Goal: Navigation & Orientation: Find specific page/section

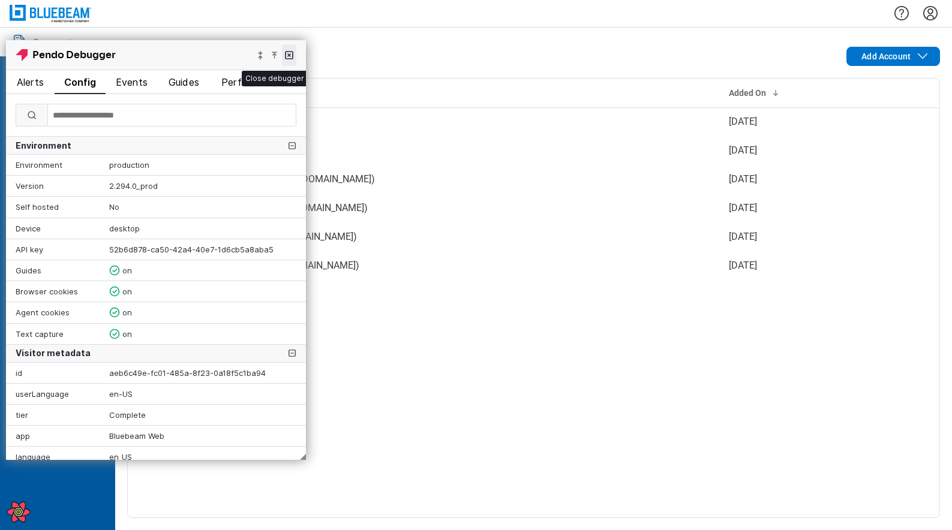
drag, startPoint x: 290, startPoint y: 50, endPoint x: 284, endPoint y: 46, distance: 7.7
click at [284, 46] on button "x" at bounding box center [289, 55] width 14 height 22
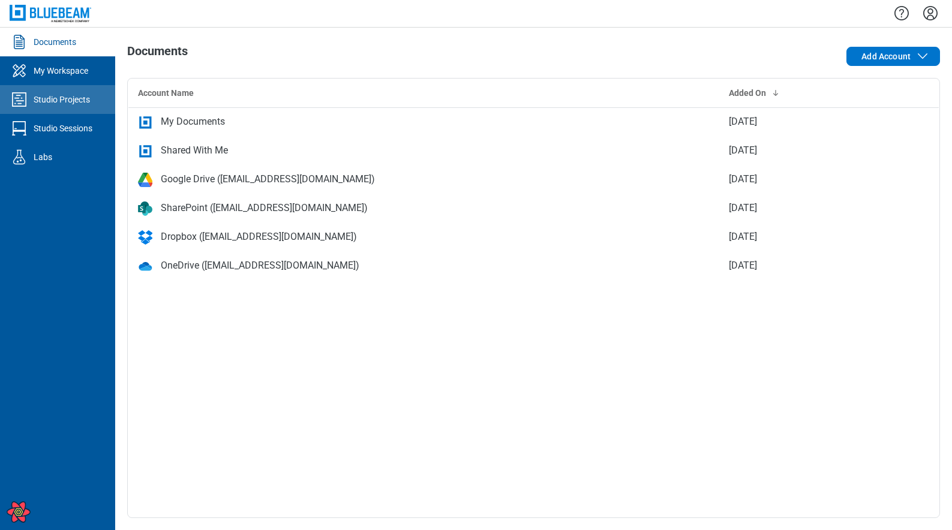
click at [53, 97] on div "Studio Projects" at bounding box center [62, 100] width 56 height 12
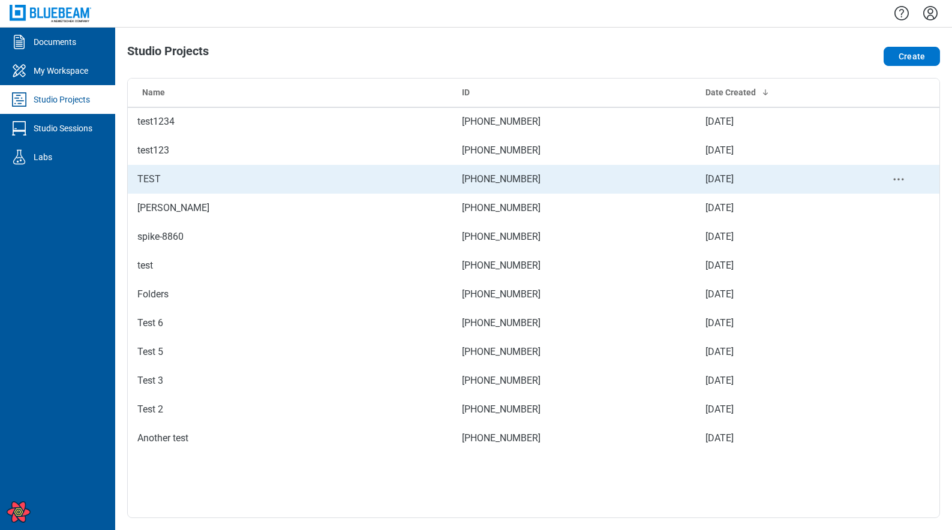
click at [193, 183] on td "TEST" at bounding box center [290, 179] width 324 height 29
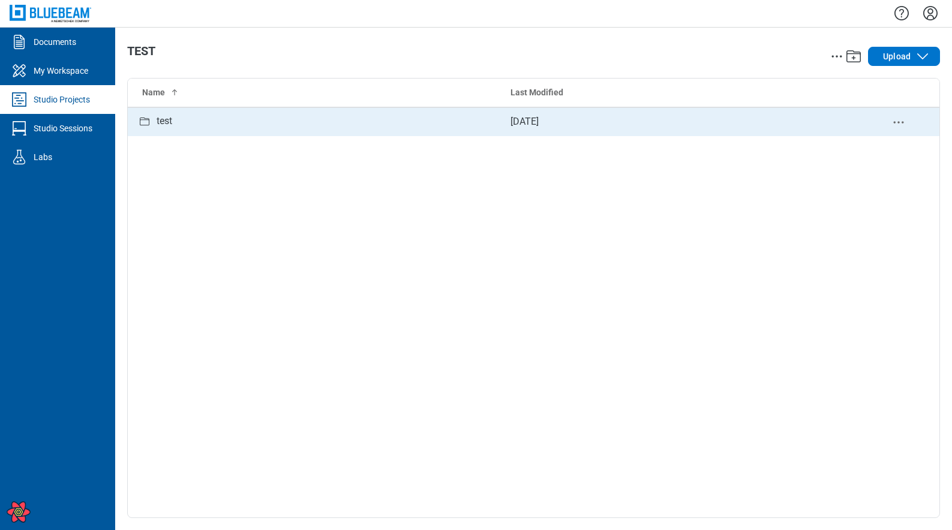
click at [176, 116] on div "test" at bounding box center [314, 121] width 354 height 15
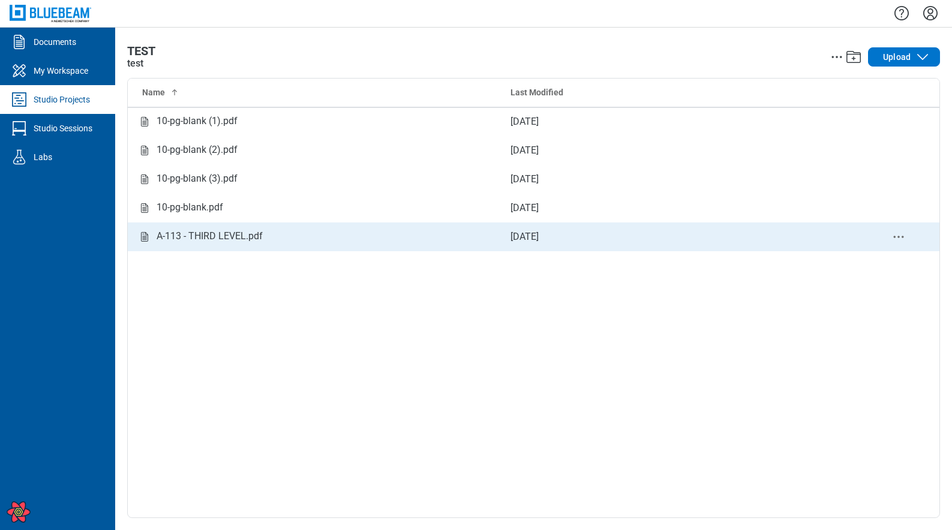
click at [176, 240] on div "A-113 - THIRD LEVEL.pdf" at bounding box center [210, 236] width 106 height 15
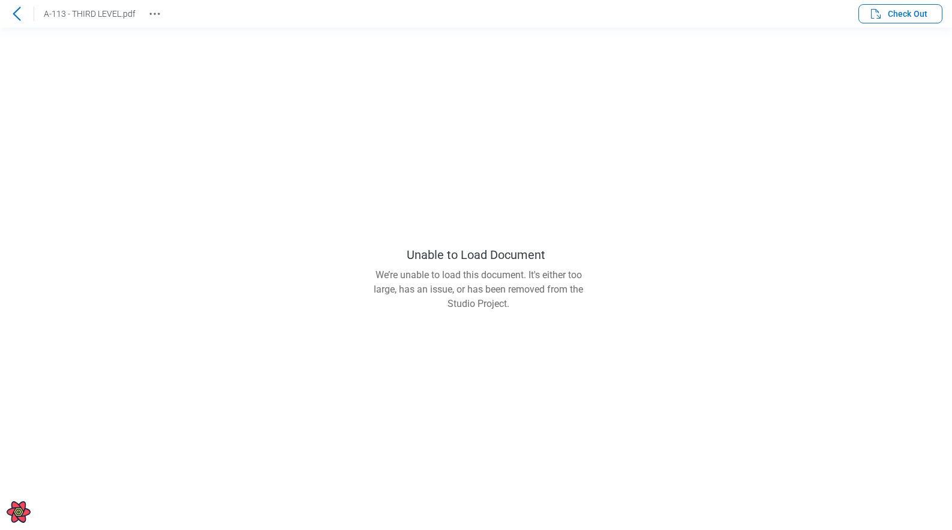
click at [18, 6] on div at bounding box center [16, 13] width 19 height 19
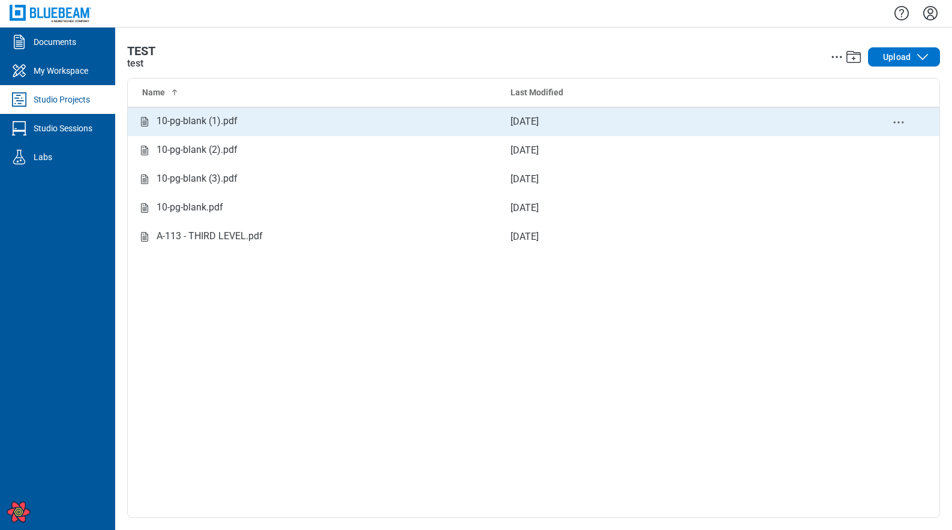
click at [188, 127] on div "10-pg-blank (1).pdf" at bounding box center [197, 121] width 81 height 15
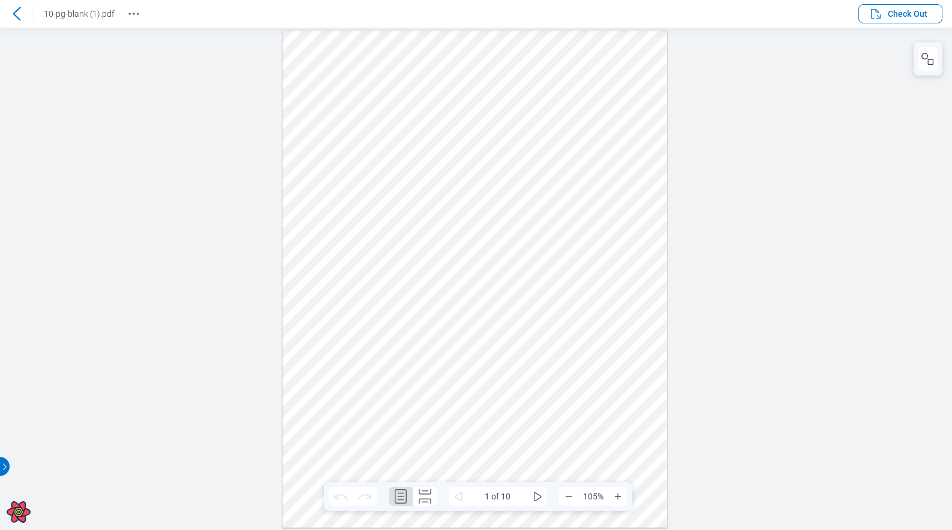
click at [22, 11] on icon at bounding box center [17, 14] width 14 height 14
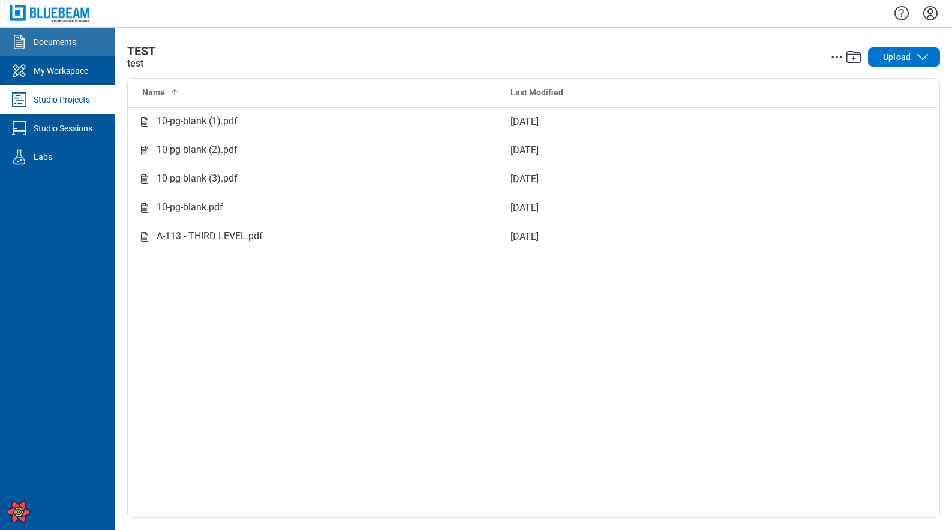
click at [43, 49] on link "Documents" at bounding box center [57, 42] width 115 height 29
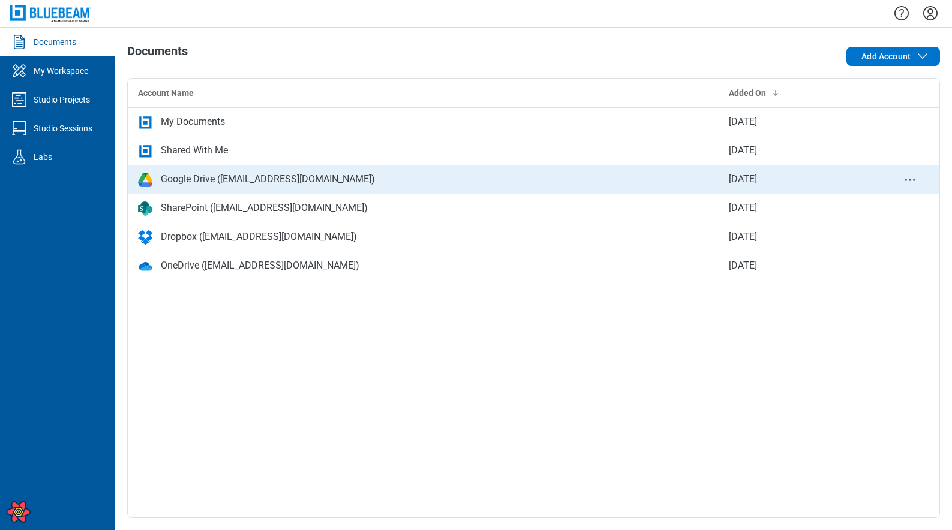
click at [198, 177] on div "Google Drive ([EMAIL_ADDRESS][DOMAIN_NAME])" at bounding box center [268, 179] width 214 height 14
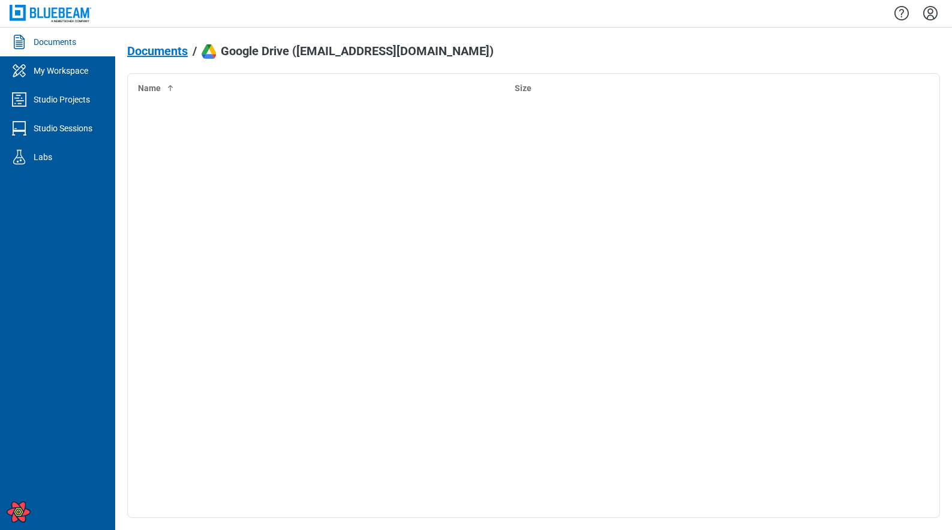
click at [935, 4] on icon "Settings" at bounding box center [929, 13] width 19 height 19
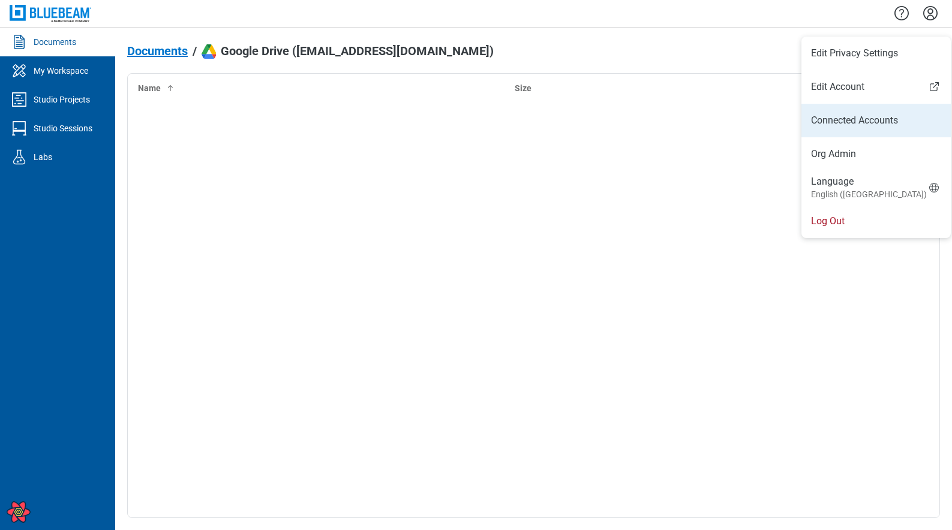
click at [853, 115] on link "Connected Accounts" at bounding box center [876, 120] width 130 height 14
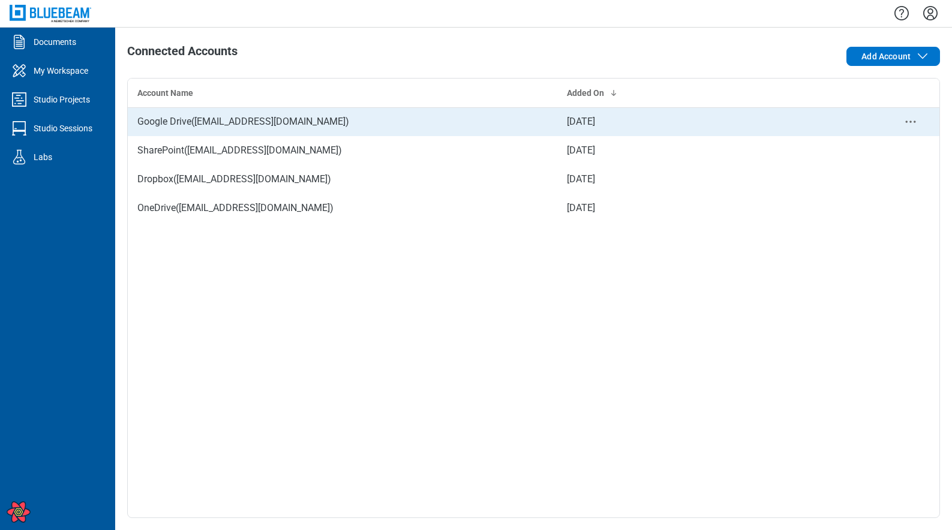
click at [239, 116] on td "Google Drive ( [EMAIL_ADDRESS][DOMAIN_NAME] )" at bounding box center [342, 121] width 429 height 29
click at [913, 119] on icon "context-menu" at bounding box center [910, 122] width 14 height 14
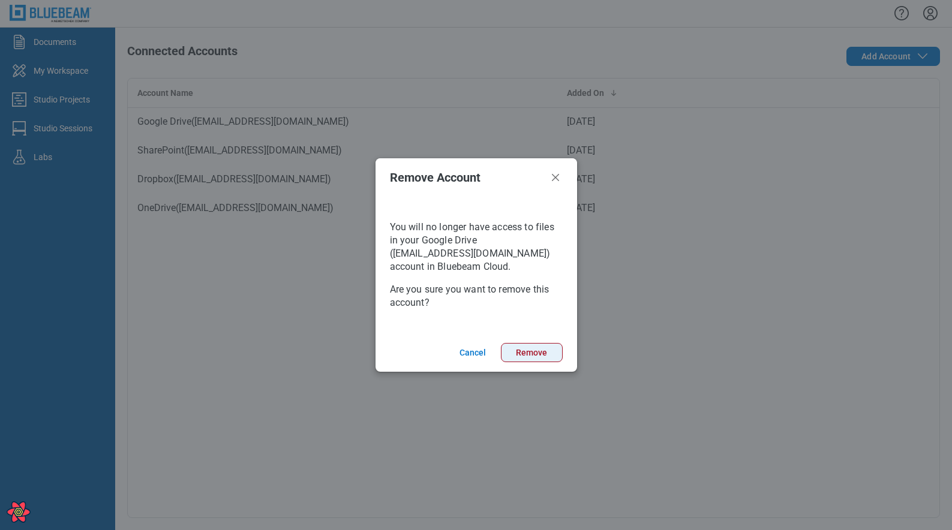
click at [555, 348] on button "Remove" at bounding box center [532, 352] width 62 height 19
click at [538, 352] on button "Remove" at bounding box center [532, 352] width 62 height 19
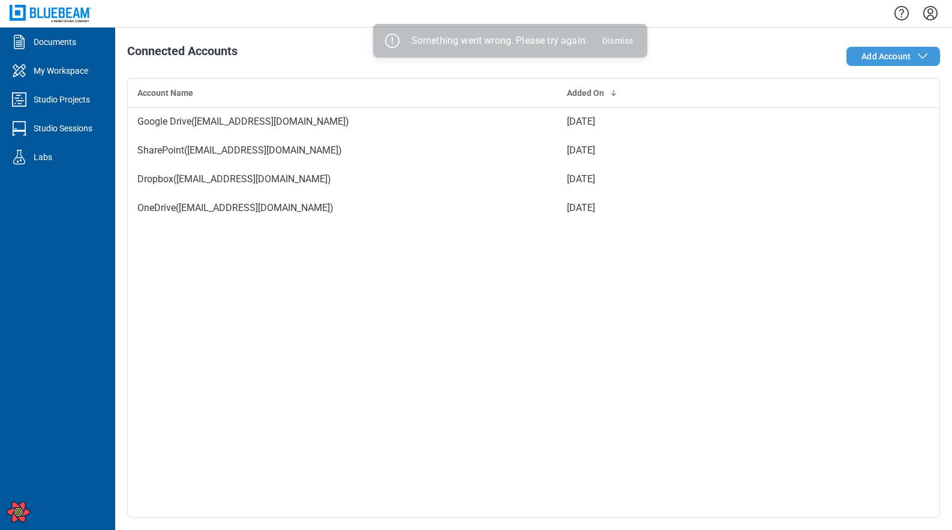
click at [851, 52] on button "Add Account" at bounding box center [893, 56] width 94 height 19
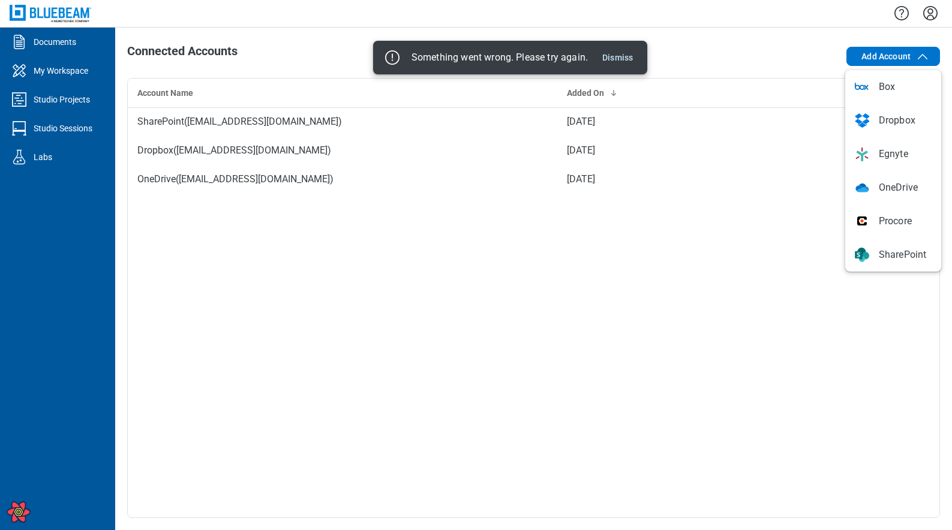
click at [522, 249] on div "Account Name Added On SharePoint ( [EMAIL_ADDRESS][DOMAIN_NAME] ) [DATE] Dropbo…" at bounding box center [533, 298] width 812 height 440
click at [616, 64] on button "Dismiss" at bounding box center [617, 57] width 40 height 14
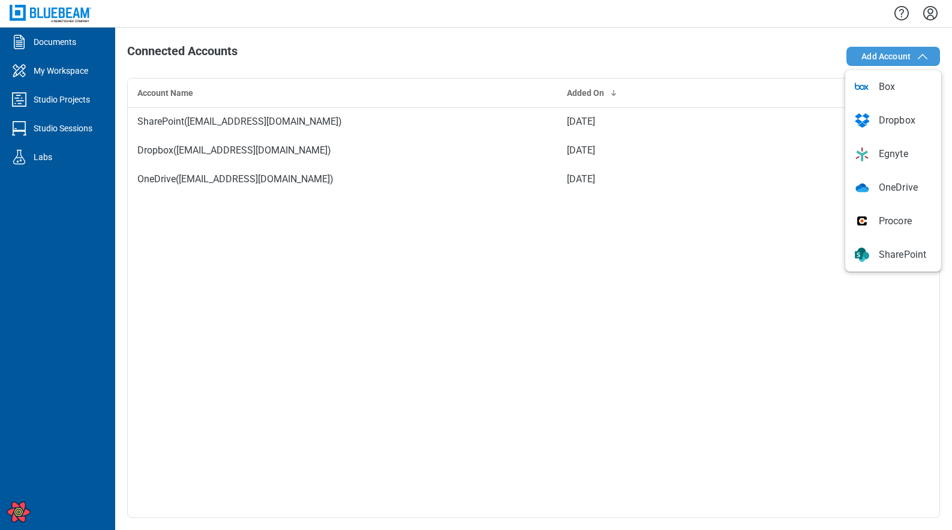
click at [874, 49] on span "Add Account" at bounding box center [895, 56] width 68 height 14
click at [866, 47] on button "Add Account" at bounding box center [893, 56] width 94 height 19
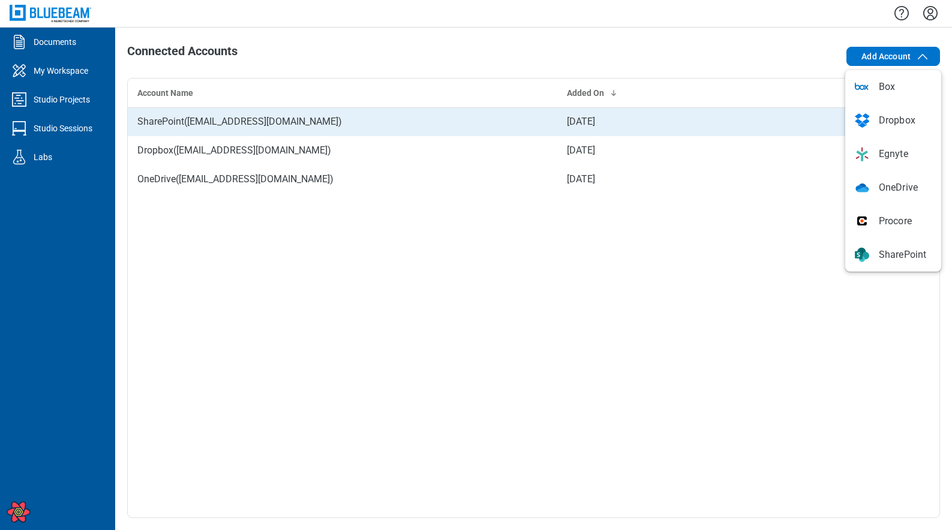
click at [370, 123] on td "SharePoint ( bluebeamdev@bluebeamdev.onmicrosoft.com )" at bounding box center [342, 121] width 429 height 29
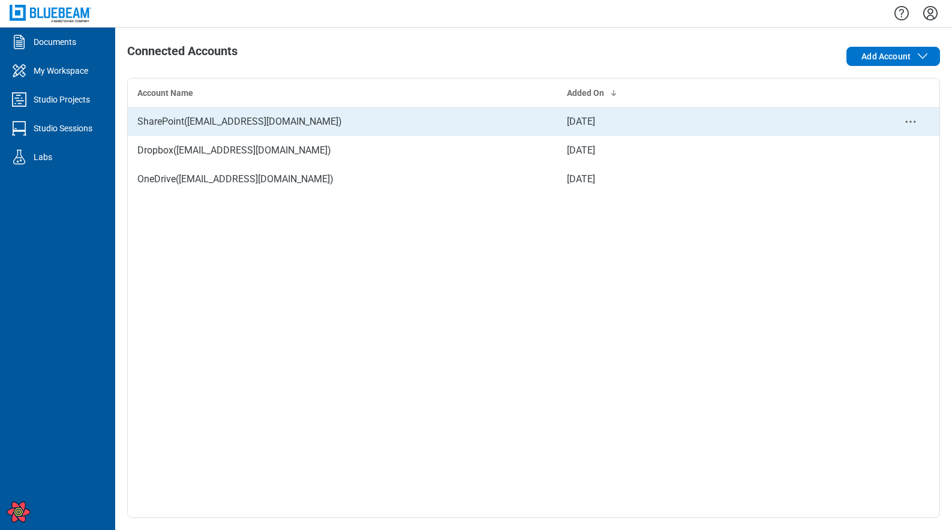
click at [324, 124] on td "SharePoint ( bluebeamdev@bluebeamdev.onmicrosoft.com )" at bounding box center [342, 121] width 429 height 29
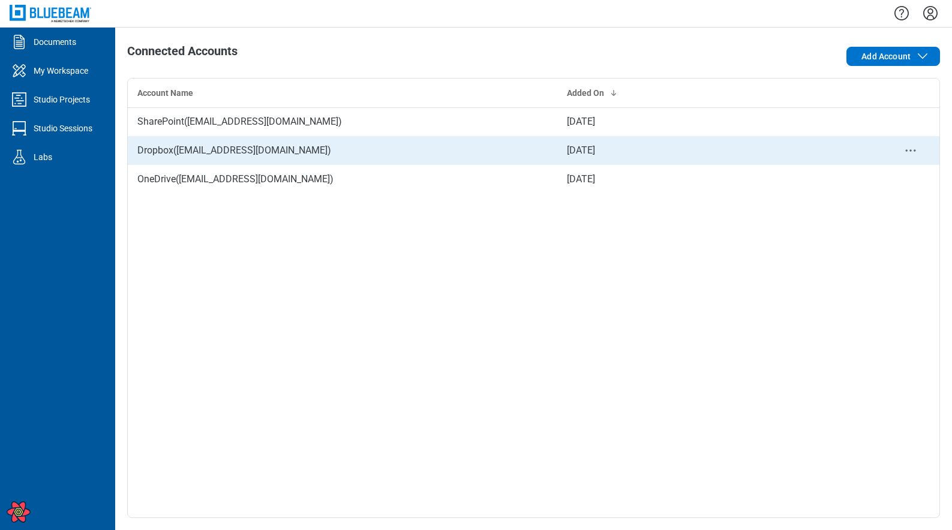
click at [271, 140] on td "Dropbox ( brittludwig@gmail.com )" at bounding box center [342, 150] width 429 height 29
click at [908, 156] on icon "context-menu" at bounding box center [910, 150] width 14 height 14
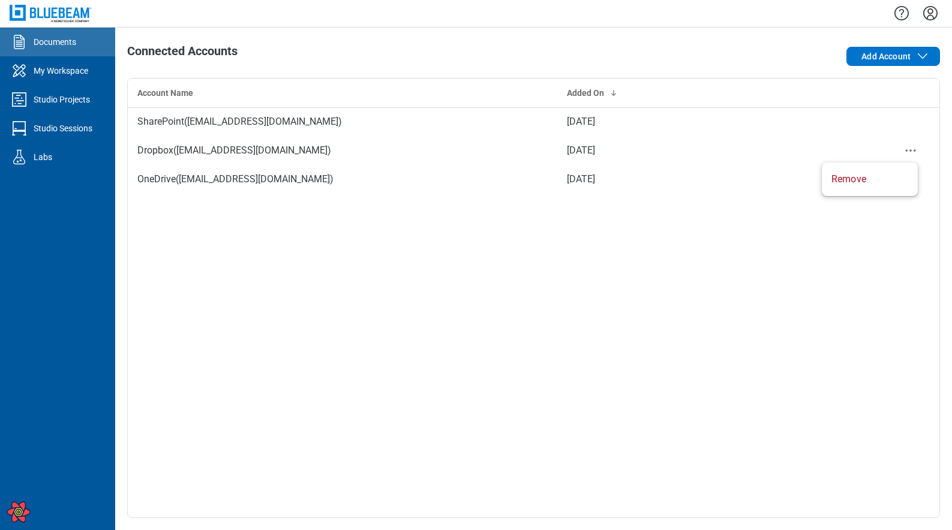
click at [35, 41] on div "Documents" at bounding box center [55, 42] width 43 height 12
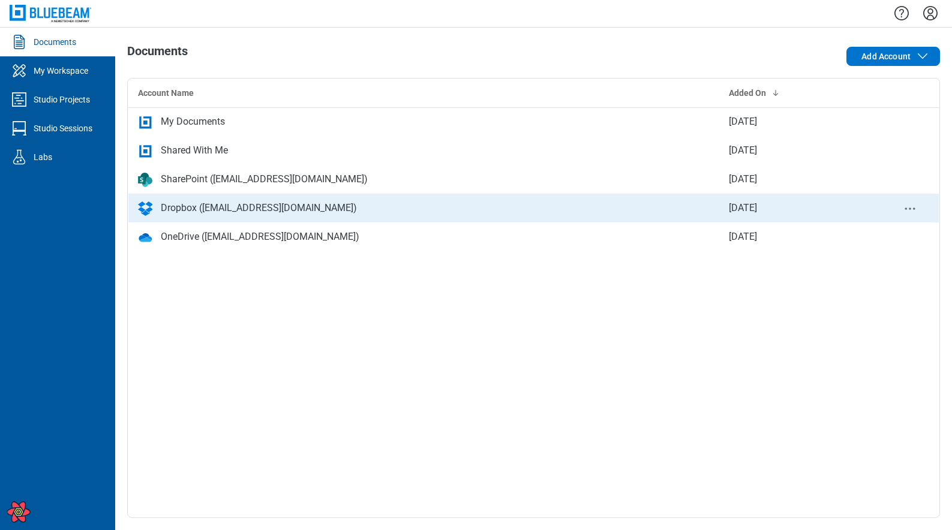
click at [199, 195] on td "Dropbox ([EMAIL_ADDRESS][DOMAIN_NAME])" at bounding box center [423, 208] width 591 height 29
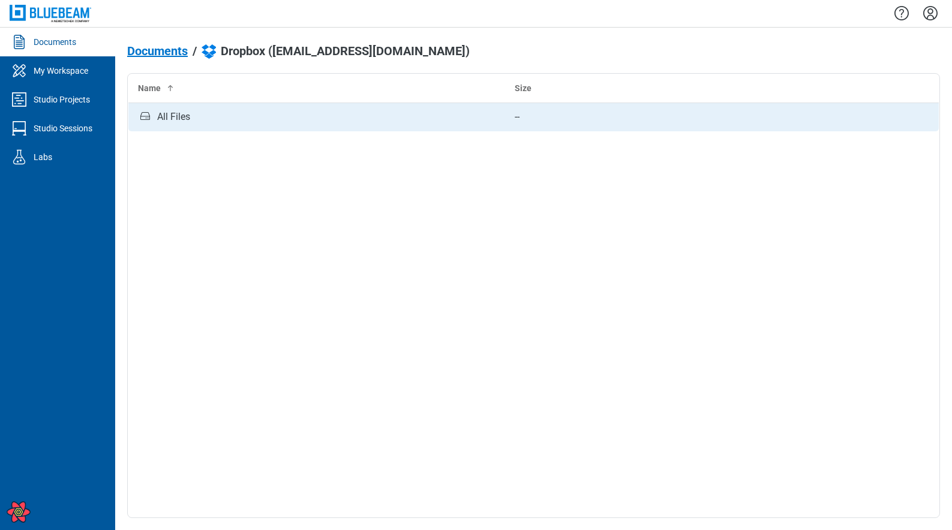
click at [173, 124] on div "All Files" at bounding box center [173, 117] width 33 height 14
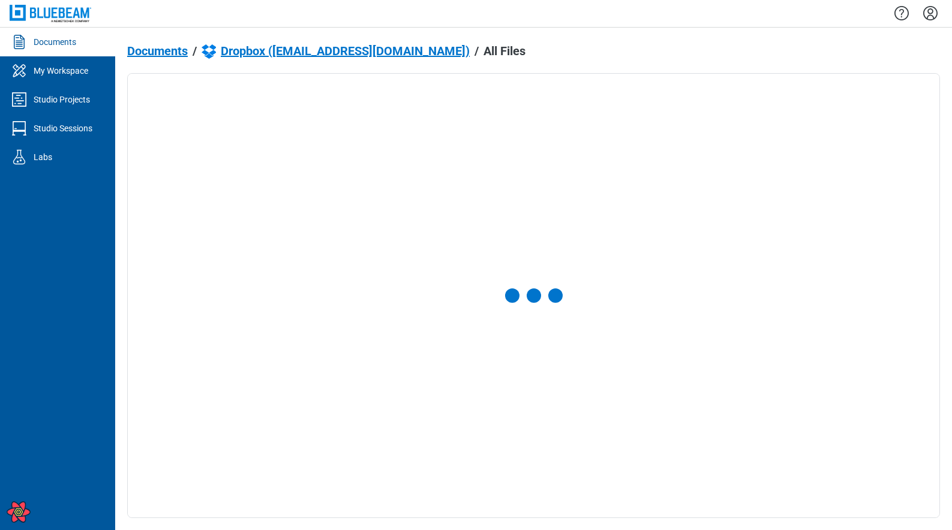
click at [173, 124] on div at bounding box center [533, 296] width 811 height 444
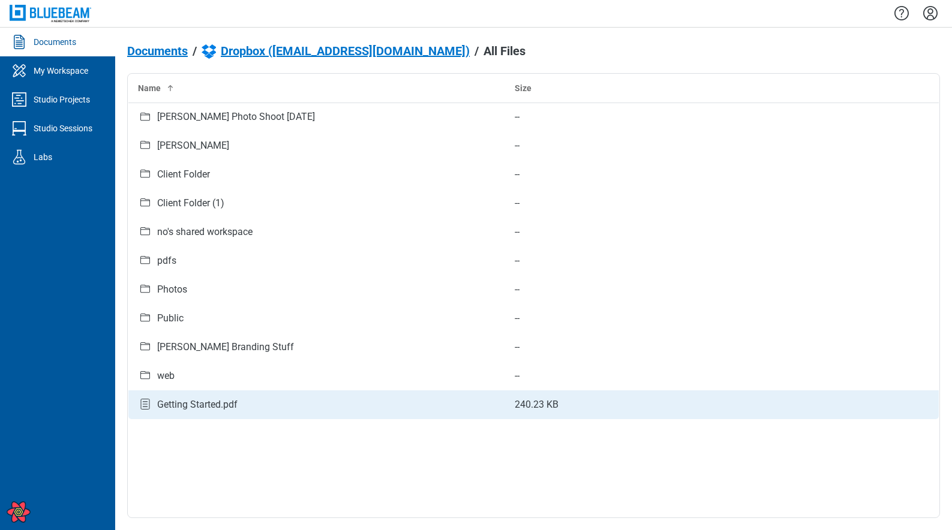
click at [199, 408] on div "Getting Started.pdf" at bounding box center [197, 405] width 80 height 14
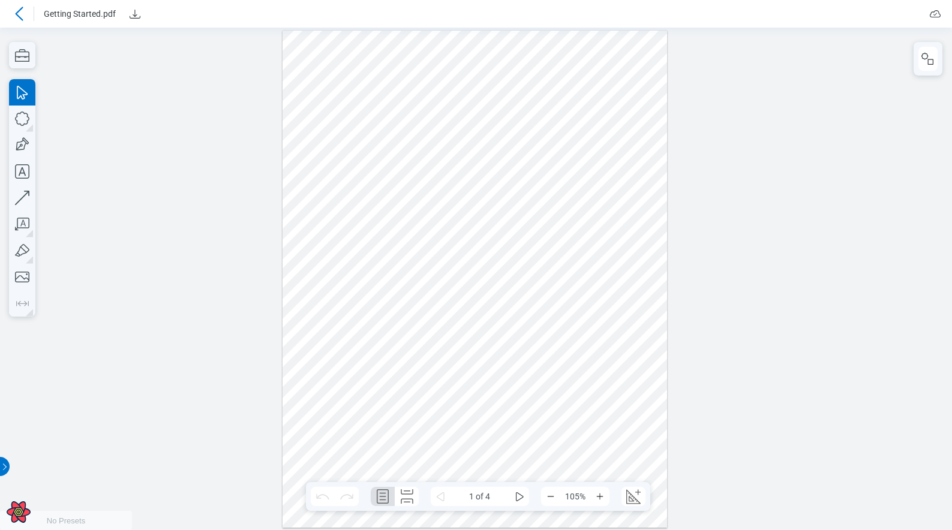
click at [11, 1] on header "Getting Started.pdf" at bounding box center [476, 14] width 952 height 28
click at [10, 11] on div at bounding box center [19, 13] width 19 height 19
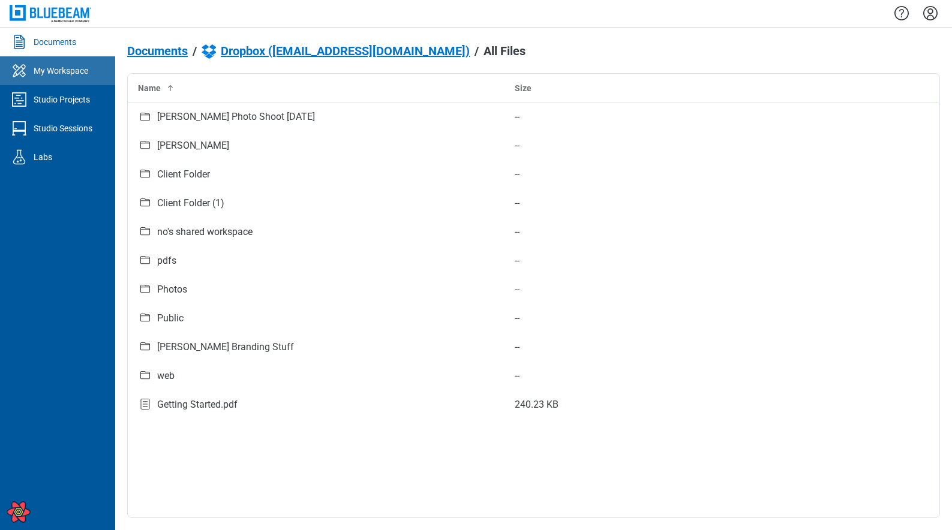
click at [69, 79] on link "My Workspace" at bounding box center [57, 70] width 115 height 29
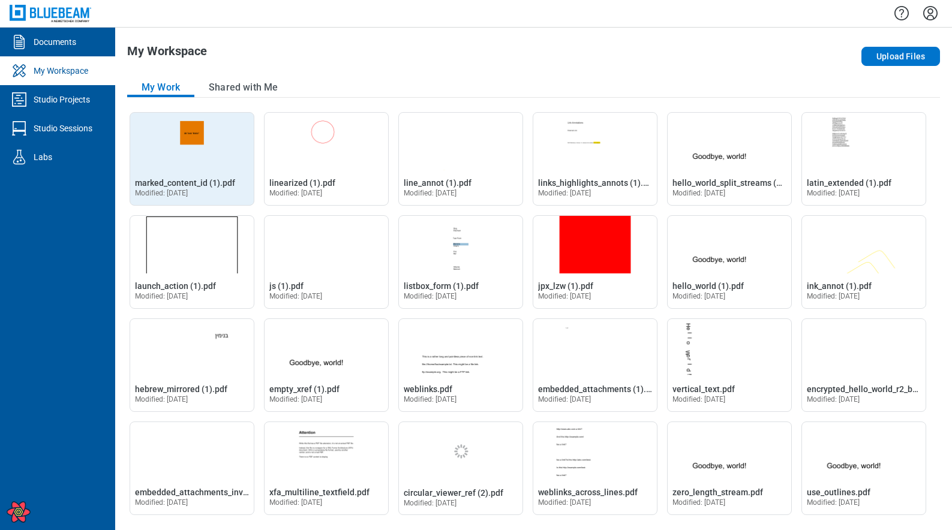
click at [209, 148] on img "Open marked_content_id (1).pdf in Editor" at bounding box center [192, 142] width 124 height 58
click at [176, 130] on img "Open marked_content_id (1).pdf in Editor" at bounding box center [192, 142] width 124 height 58
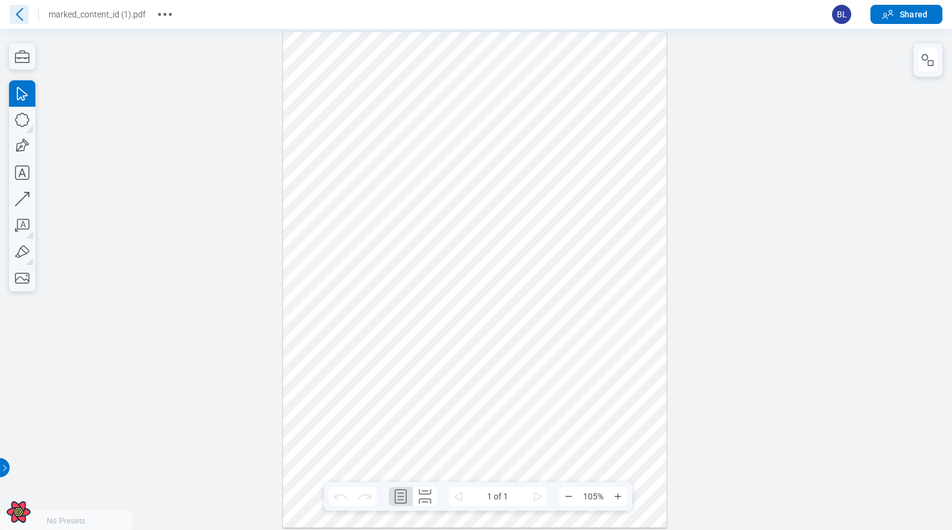
click at [17, 10] on icon at bounding box center [19, 14] width 19 height 19
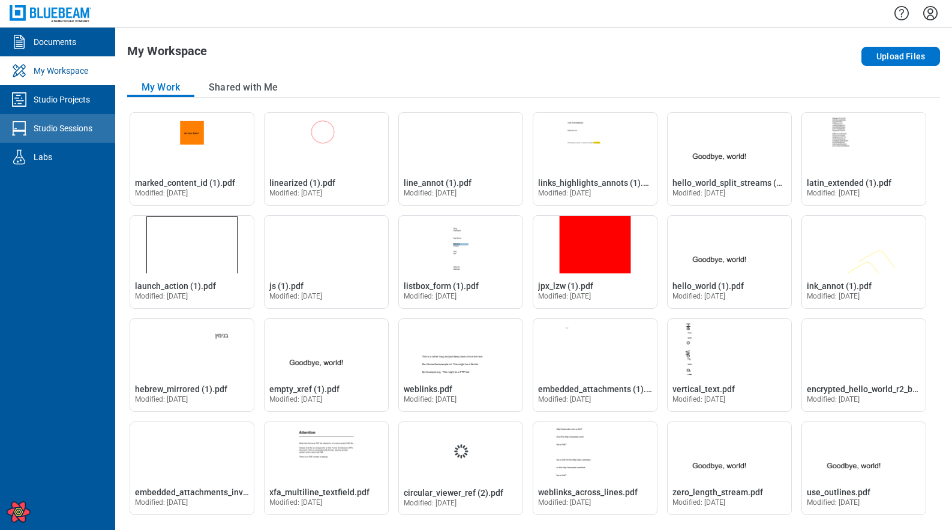
click at [68, 130] on div "Studio Sessions" at bounding box center [63, 128] width 59 height 12
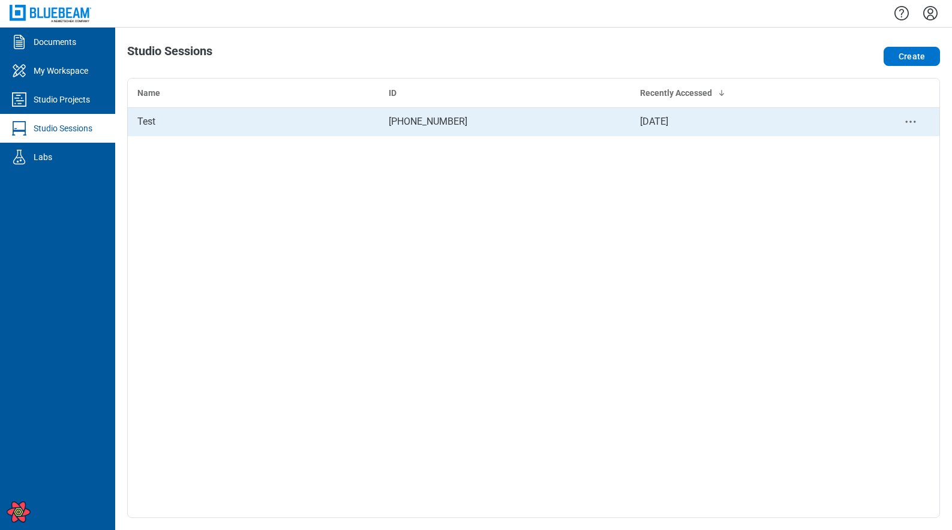
click at [164, 128] on div "Test" at bounding box center [253, 122] width 232 height 14
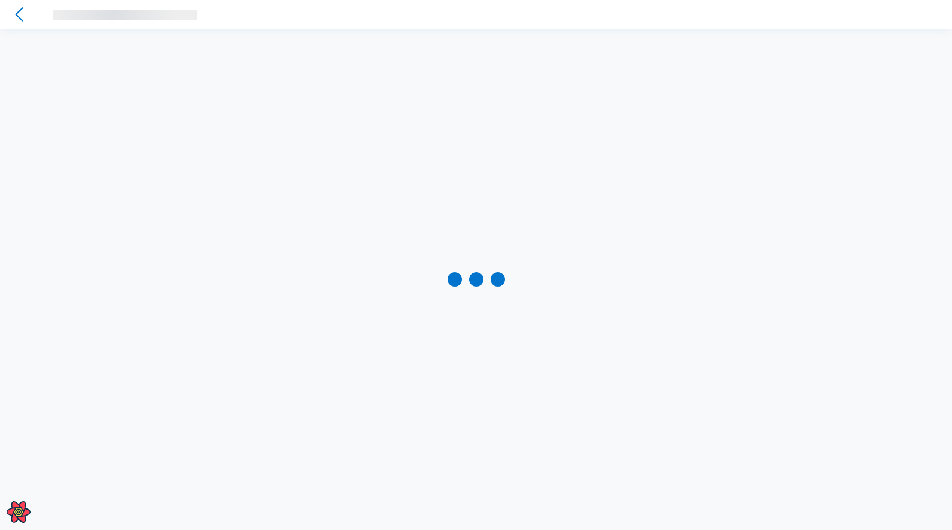
click at [164, 128] on div at bounding box center [476, 279] width 952 height 501
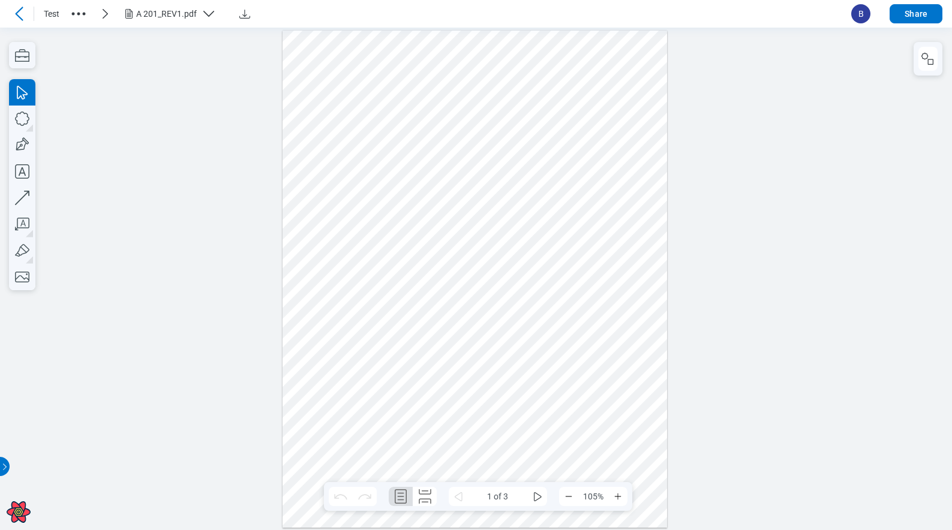
click at [29, 12] on div at bounding box center [22, 13] width 24 height 19
click at [10, 7] on div at bounding box center [19, 13] width 19 height 19
